Goal: Task Accomplishment & Management: Manage account settings

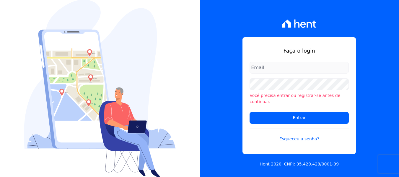
type input "[PERSON_NAME][EMAIL_ADDRESS][DOMAIN_NAME]"
click at [266, 112] on input "Entrar" at bounding box center [299, 118] width 99 height 12
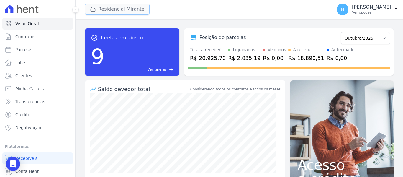
click at [103, 10] on button "Residencial Mirante" at bounding box center [117, 9] width 65 height 11
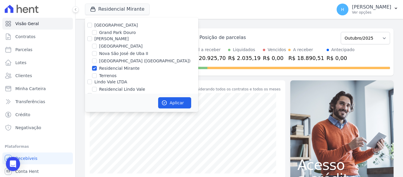
click at [97, 24] on label "[GEOGRAPHIC_DATA]" at bounding box center [115, 25] width 43 height 5
click at [92, 24] on input "[GEOGRAPHIC_DATA]" at bounding box center [89, 25] width 5 height 5
checkbox input "true"
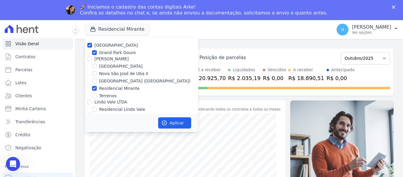
click at [90, 40] on div "[GEOGRAPHIC_DATA] [GEOGRAPHIC_DATA] JG Freitas [GEOGRAPHIC_DATA] [GEOGRAPHIC_DA…" at bounding box center [141, 84] width 113 height 93
click at [89, 60] on input "[PERSON_NAME]" at bounding box center [89, 58] width 5 height 5
checkbox input "true"
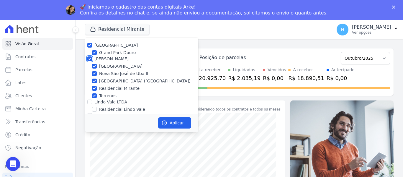
checkbox input "true"
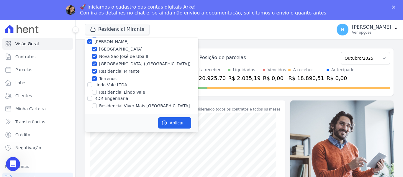
click at [94, 87] on label "Lindo Vale LTDA" at bounding box center [110, 84] width 33 height 5
click at [92, 87] on input "Lindo Vale LTDA" at bounding box center [89, 84] width 5 height 5
checkbox input "true"
click at [92, 97] on div "RDR Engenharia" at bounding box center [141, 98] width 113 height 6
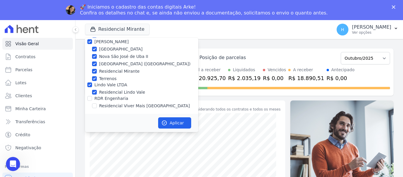
click at [122, 98] on label "RDR Engenharia" at bounding box center [111, 98] width 34 height 5
click at [92, 98] on input "RDR Engenharia" at bounding box center [89, 98] width 5 height 5
checkbox input "true"
click at [172, 127] on button "Aplicar" at bounding box center [174, 122] width 33 height 11
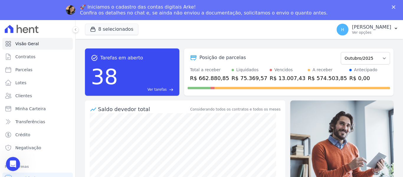
scroll to position [0, 0]
click at [383, 28] on p "[PERSON_NAME]" at bounding box center [371, 27] width 39 height 6
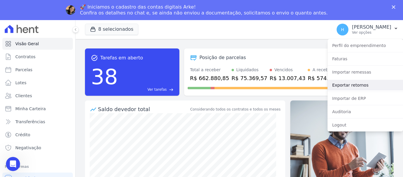
click at [360, 83] on link "Exportar retornos" at bounding box center [366, 85] width 76 height 11
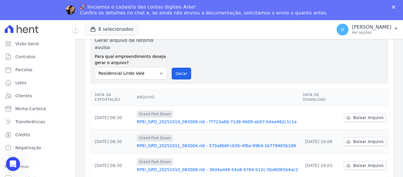
scroll to position [59, 0]
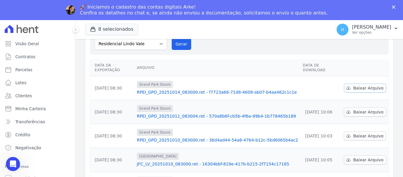
click at [346, 86] on icon at bounding box center [348, 88] width 5 height 5
drag, startPoint x: 203, startPoint y: 51, endPoint x: 211, endPoint y: 53, distance: 7.7
click at [209, 8] on div "🚀 Iniciamos o cadastro das contas digitais Arke! Confira os detalhes no chat e,…" at bounding box center [204, 10] width 248 height 12
click at [14, 163] on icon "Abertura do Messenger da Intercom" at bounding box center [12, 163] width 10 height 10
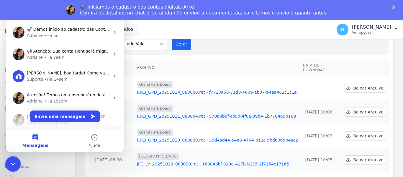
scroll to position [0, 0]
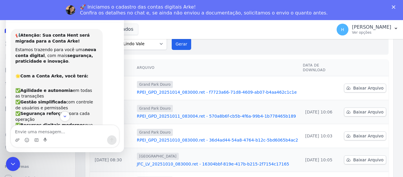
click at [106, 69] on div "📢 Atenção: Sua conta Hent será migrada para a Conta Arke! Estamos trazendo para…" at bounding box center [65, 142] width 109 height 226
click at [13, 161] on icon "Encerramento do Messenger da Intercom" at bounding box center [12, 162] width 7 height 7
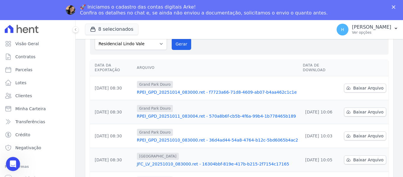
scroll to position [112, 0]
drag, startPoint x: 83, startPoint y: 48, endPoint x: 79, endPoint y: 42, distance: 6.8
click at [83, 47] on div "Exportações de Retorno Gerar arquivo de retorno avulso Para qual empreendimento…" at bounding box center [240, 163] width 328 height 366
click at [74, 30] on icon at bounding box center [76, 30] width 4 height 4
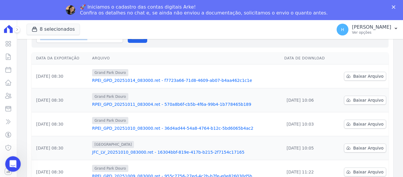
click at [11, 163] on icon "Abertura do Messenger da Intercom" at bounding box center [12, 163] width 10 height 10
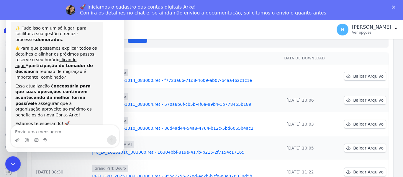
click at [11, 162] on icon "Encerramento do Messenger da Intercom" at bounding box center [12, 162] width 7 height 7
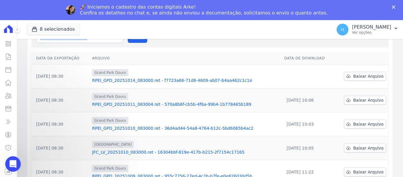
click at [11, 162] on icon "Abertura do Messenger da Intercom" at bounding box center [12, 163] width 10 height 10
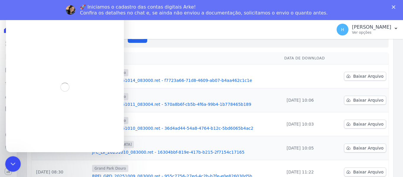
click at [11, 162] on icon "Encerramento do Messenger da Intercom" at bounding box center [12, 162] width 7 height 7
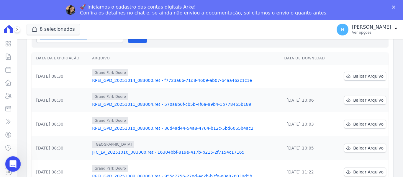
click at [11, 162] on icon "Abertura do Messenger da Intercom" at bounding box center [12, 163] width 10 height 10
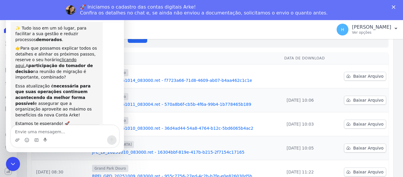
scroll to position [0, 0]
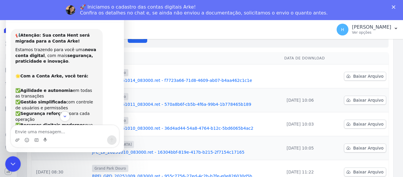
click at [10, 166] on icon "Encerramento do Messenger da Intercom" at bounding box center [12, 162] width 7 height 7
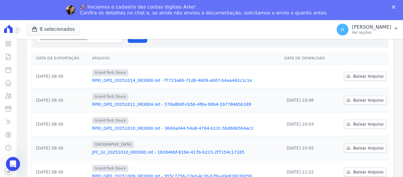
click at [17, 29] on icon at bounding box center [17, 30] width 4 height 4
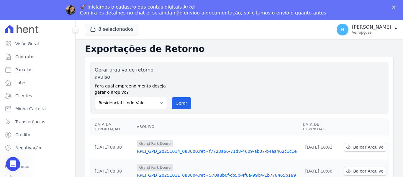
click at [393, 6] on icon "Fechar" at bounding box center [394, 7] width 4 height 4
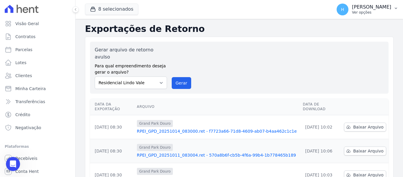
click at [381, 7] on p "[PERSON_NAME]" at bounding box center [371, 7] width 39 height 6
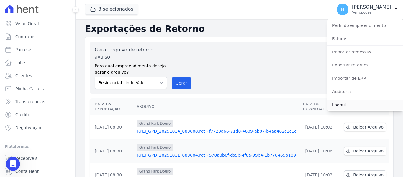
click at [339, 108] on link "Logout" at bounding box center [366, 105] width 76 height 11
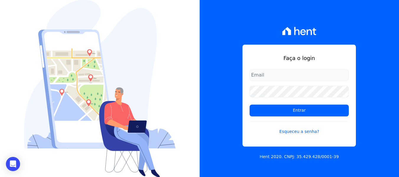
type input "hellen@3pnegociosimobiliarios.com.br"
